Goal: Find specific page/section: Find specific page/section

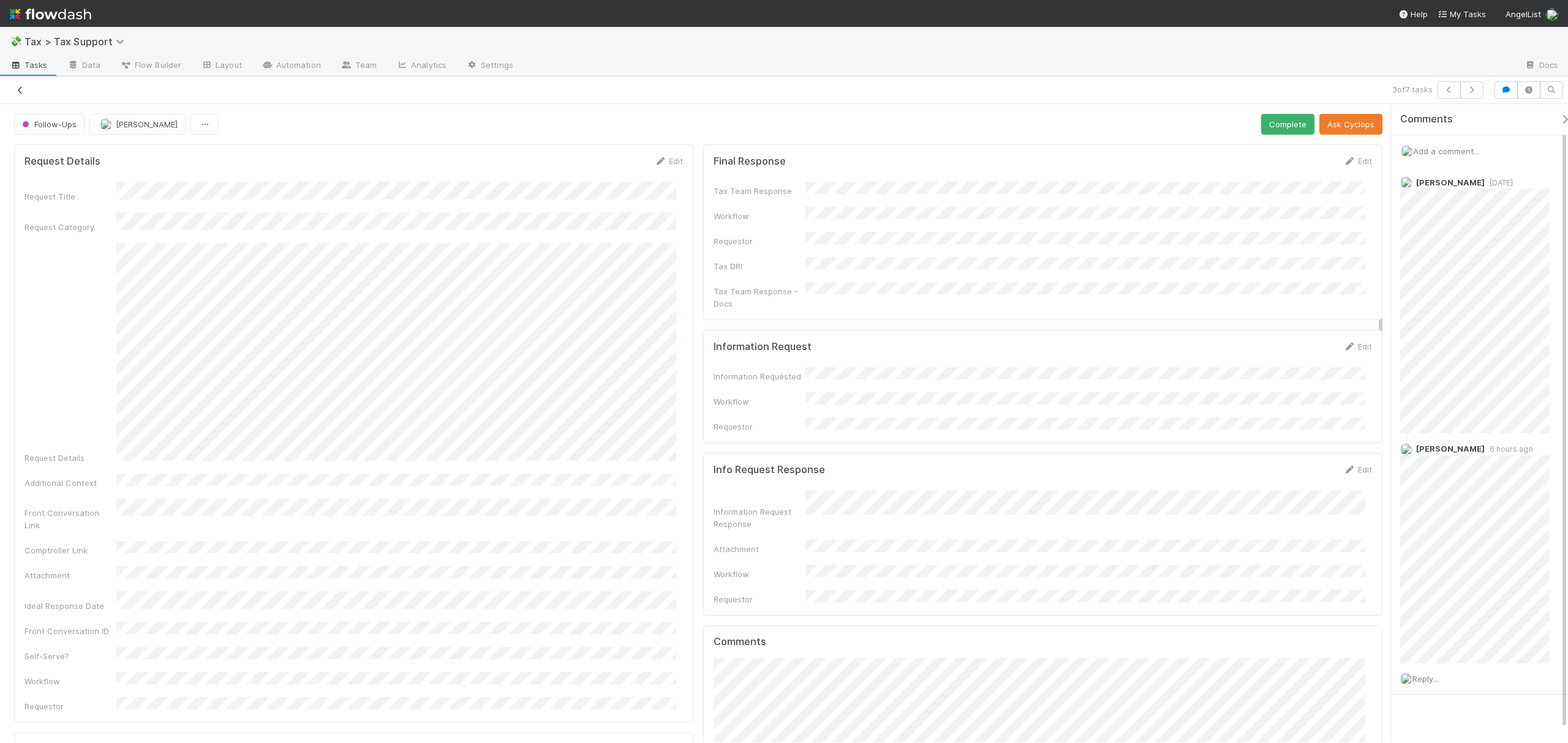
scroll to position [504, 0]
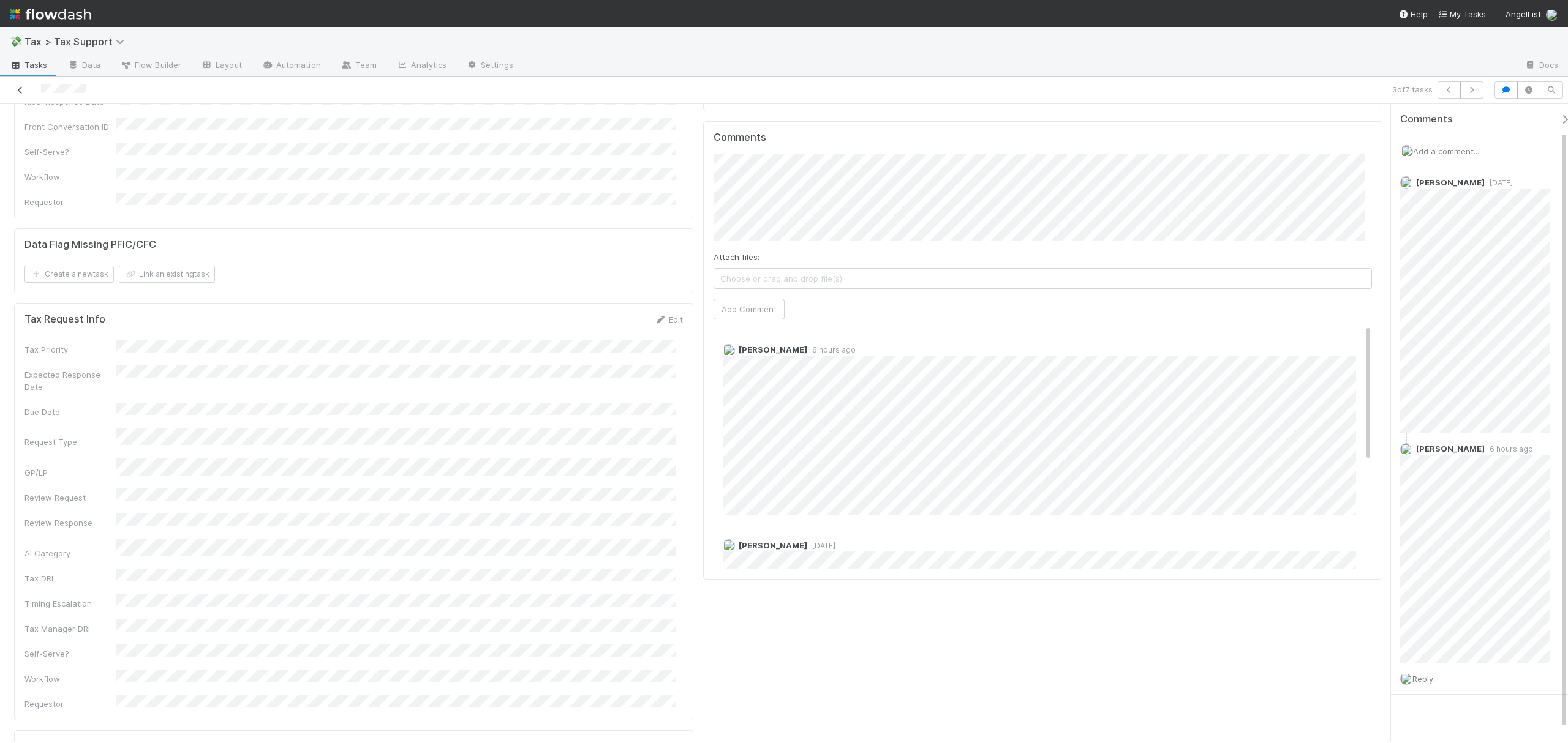
click at [20, 90] on icon at bounding box center [20, 90] width 12 height 8
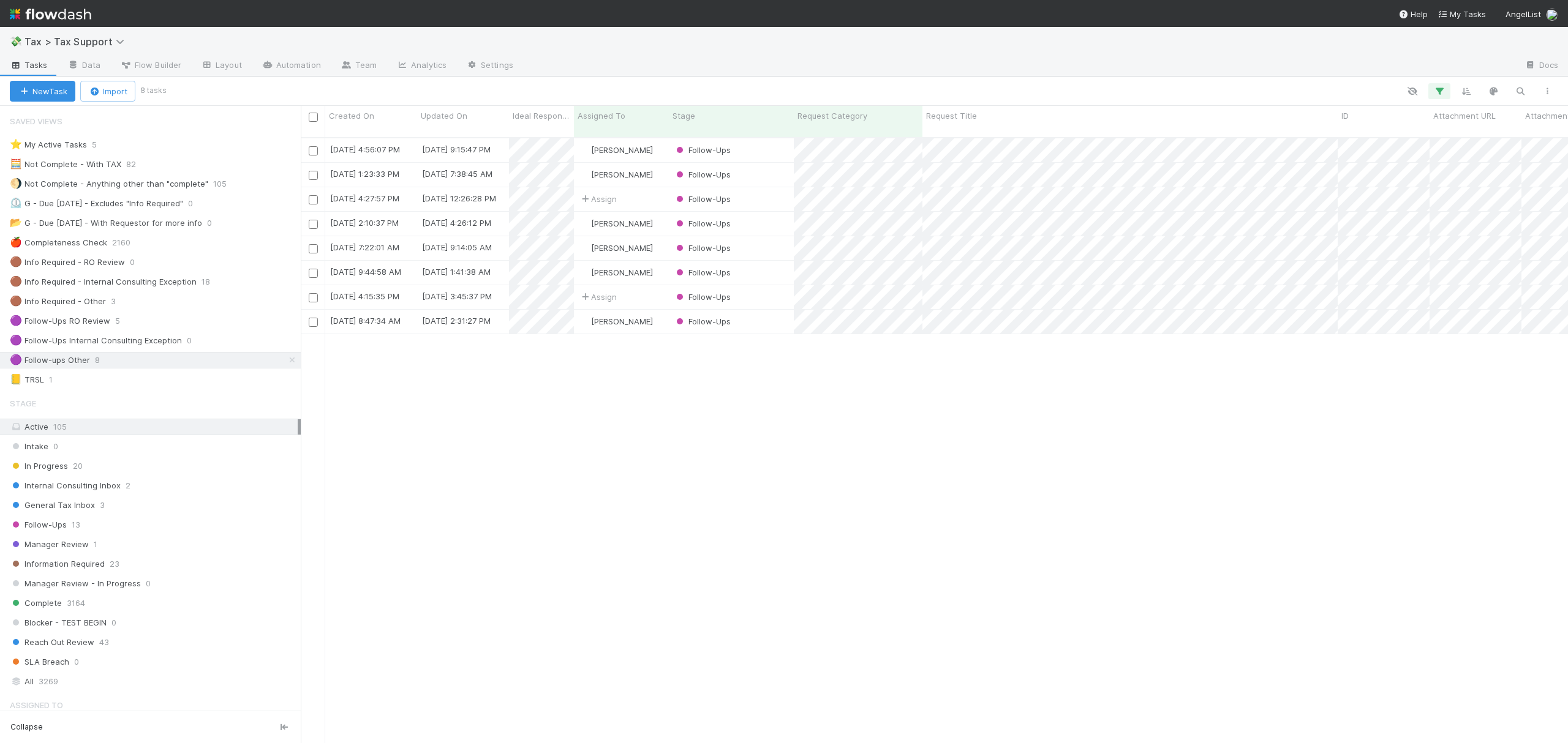
scroll to position [603, 1255]
click at [193, 505] on div "General Tax Inbox 3" at bounding box center [155, 505] width 291 height 15
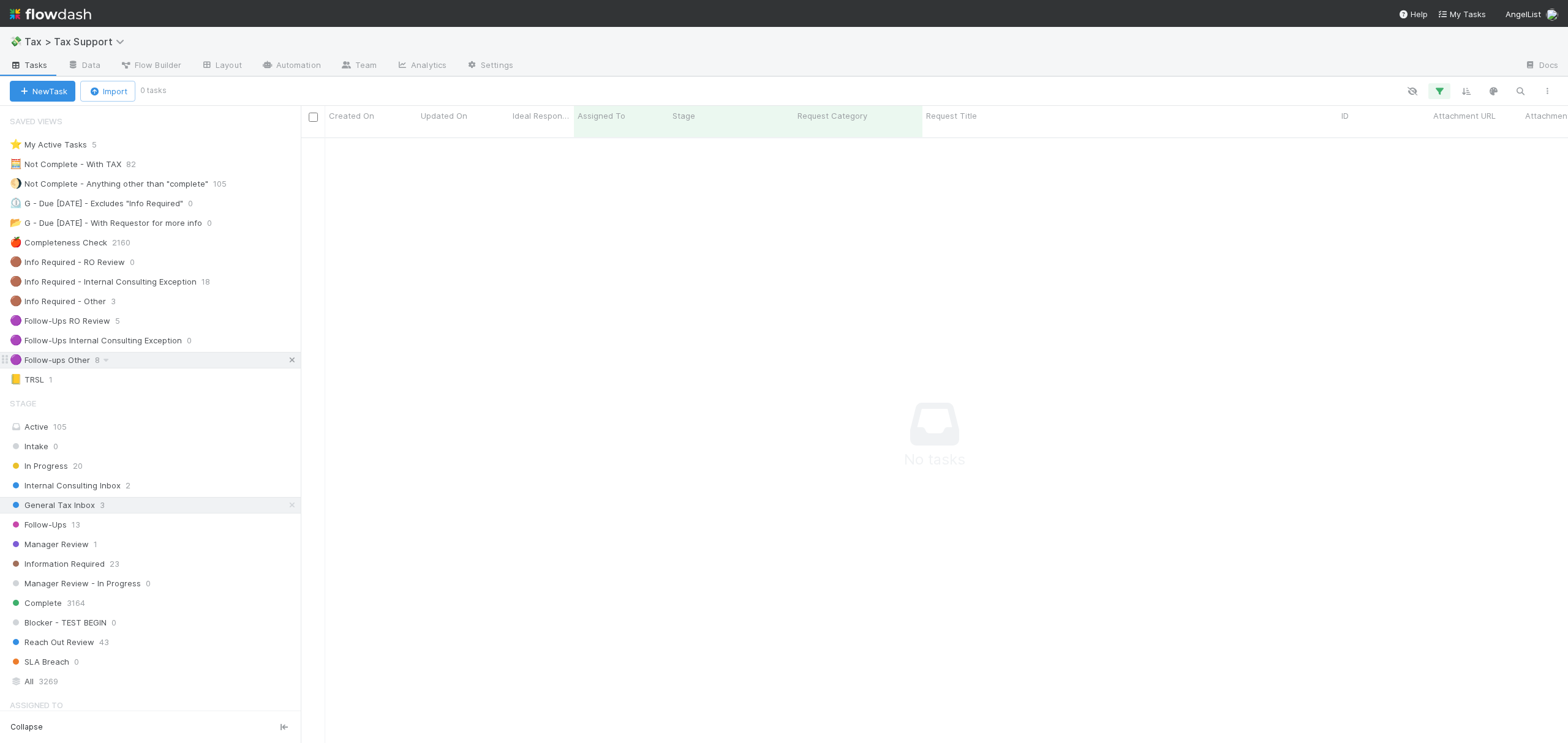
scroll to position [591, 1243]
click at [286, 362] on icon at bounding box center [292, 360] width 12 height 8
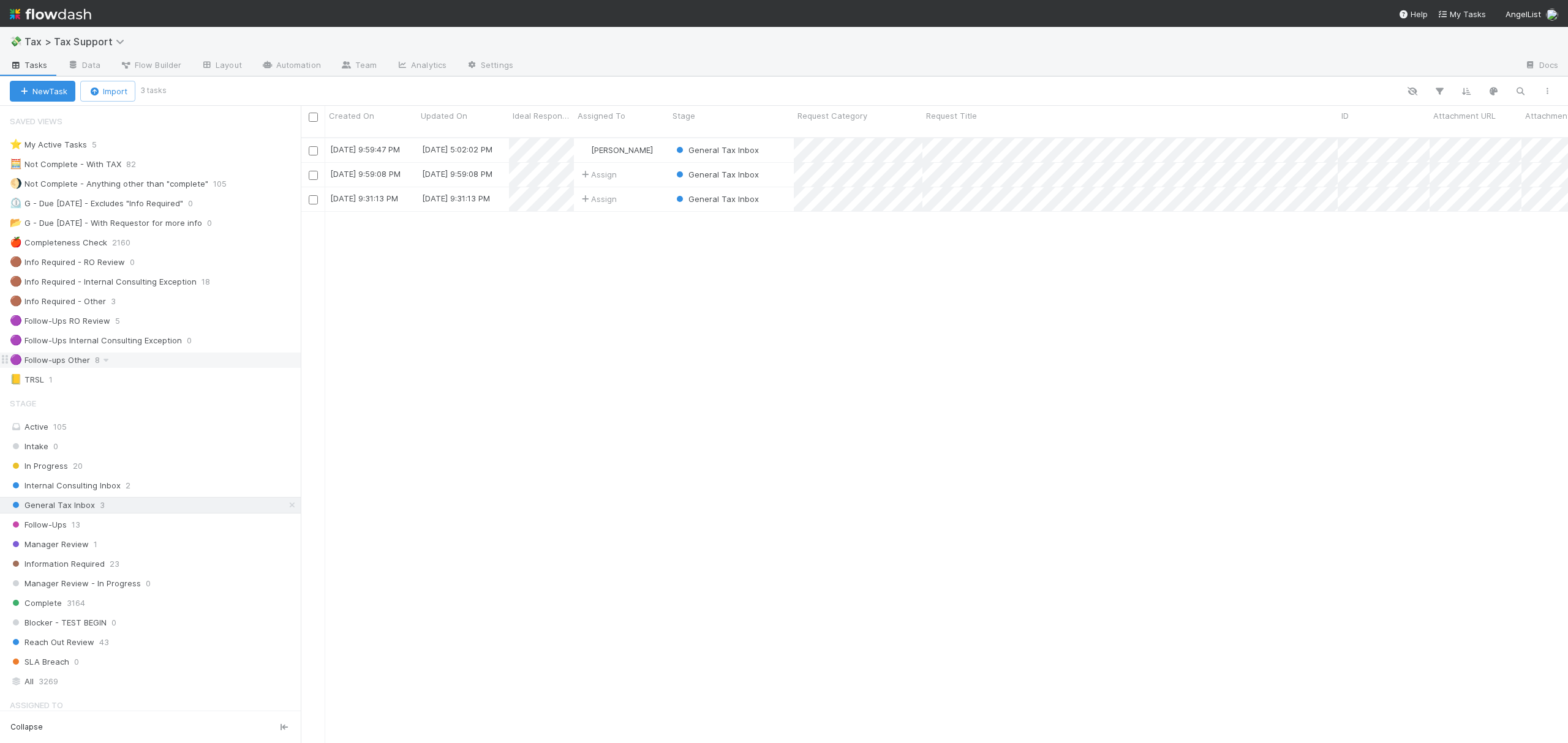
scroll to position [603, 1255]
